Goal: Navigation & Orientation: Understand site structure

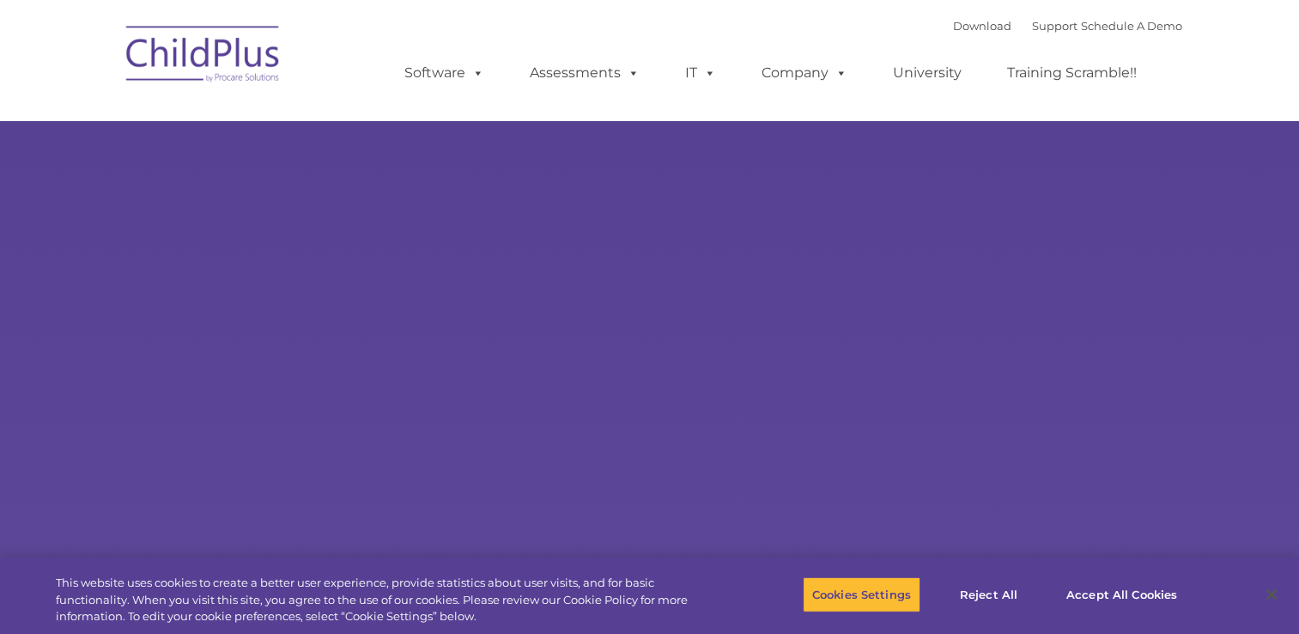
select select "MEDIUM"
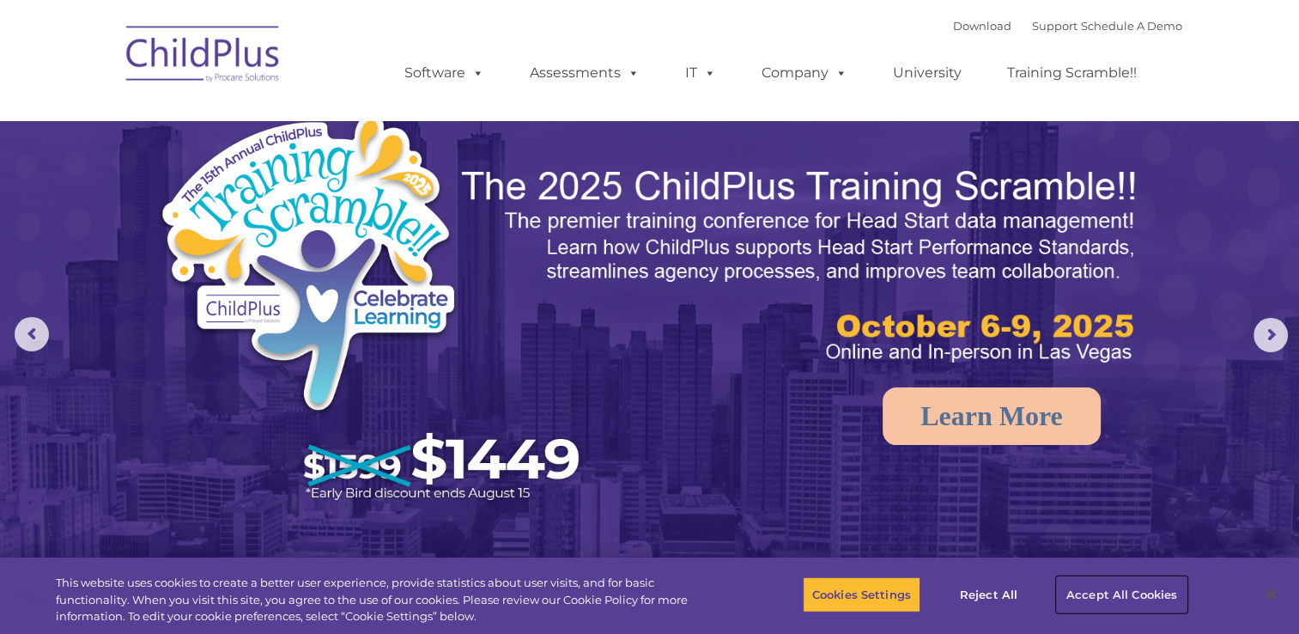
drag, startPoint x: 1126, startPoint y: 590, endPoint x: 1125, endPoint y: 580, distance: 9.6
click at [1125, 580] on button "Accept All Cookies" at bounding box center [1122, 594] width 130 height 36
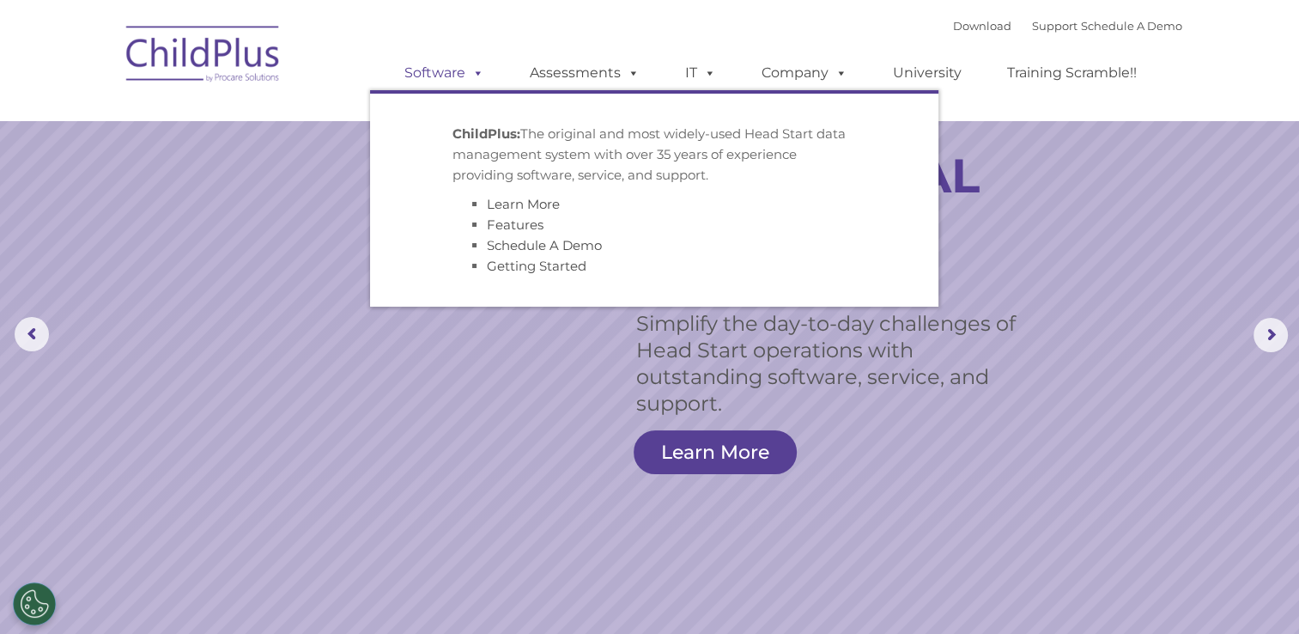
click at [460, 74] on link "Software" at bounding box center [444, 73] width 114 height 34
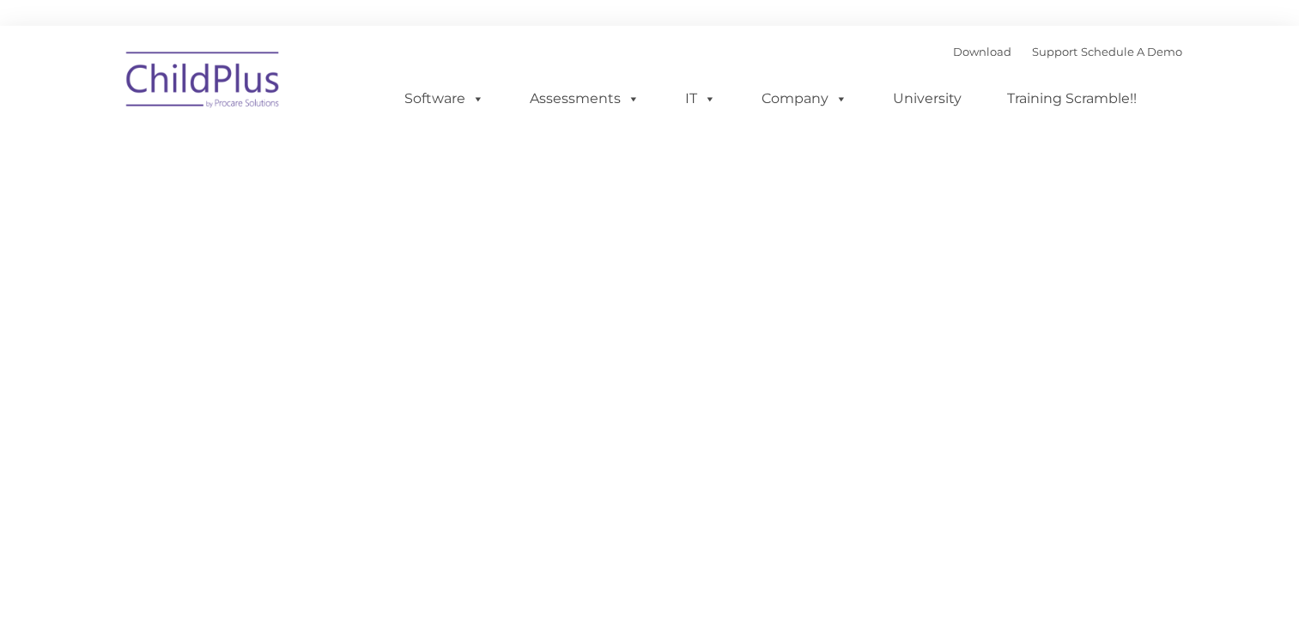
type input ""
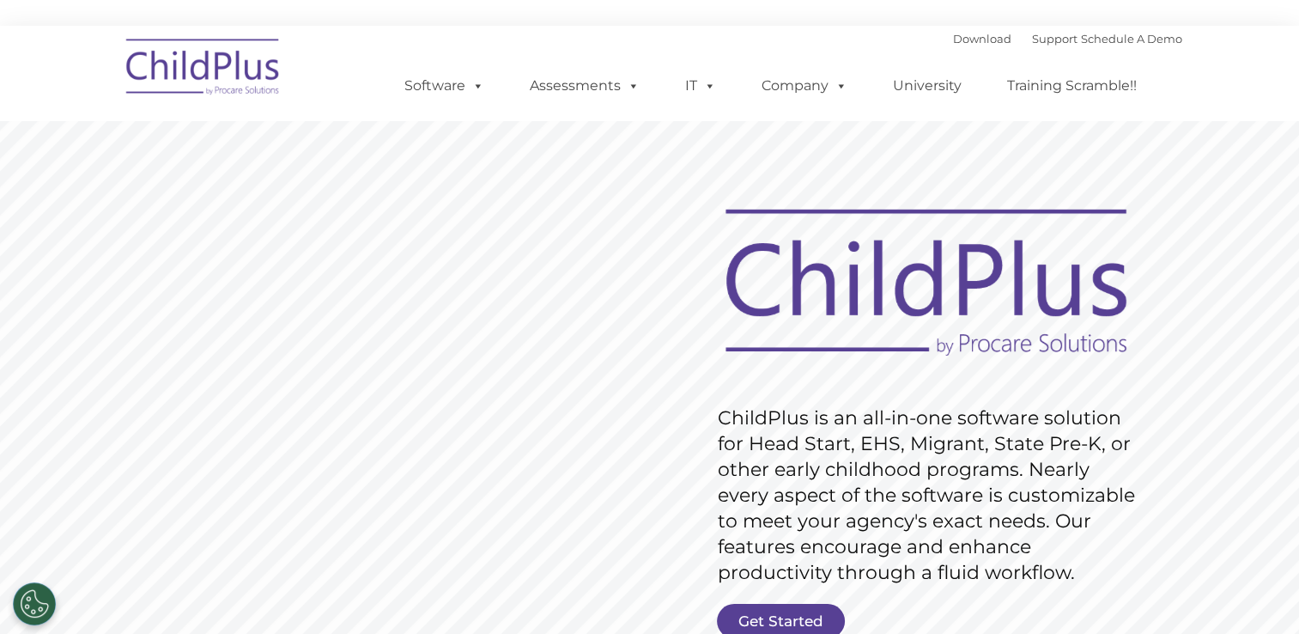
click at [187, 70] on img at bounding box center [204, 70] width 172 height 86
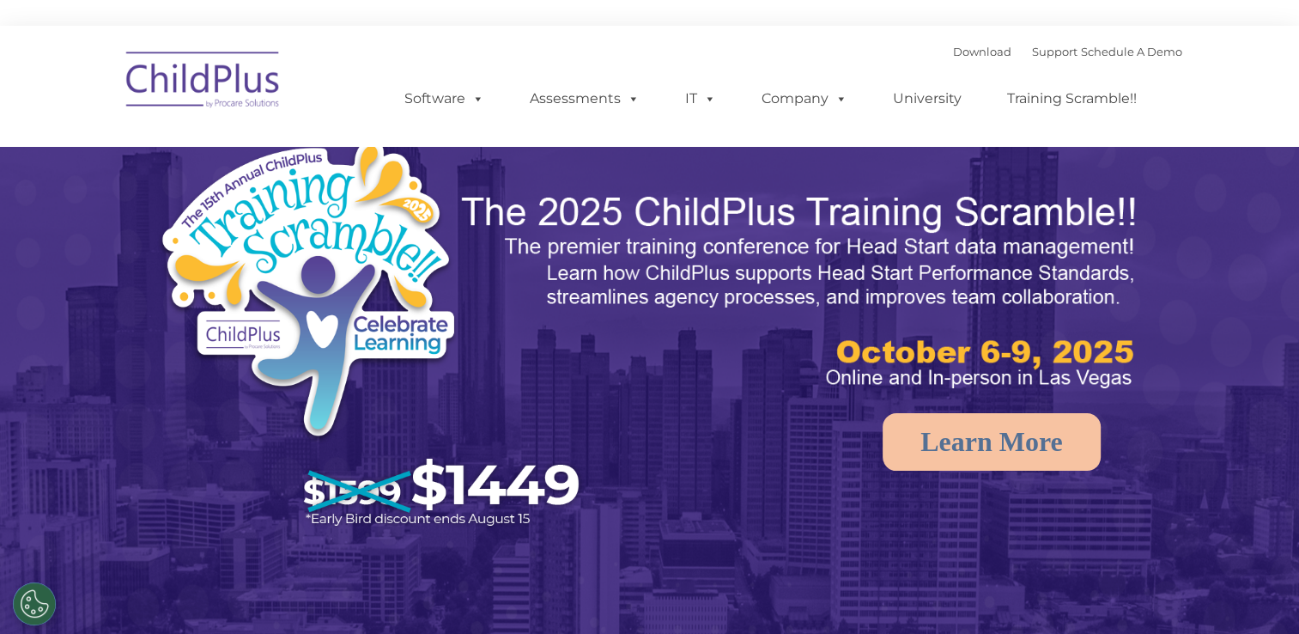
select select "MEDIUM"
